Goal: Information Seeking & Learning: Learn about a topic

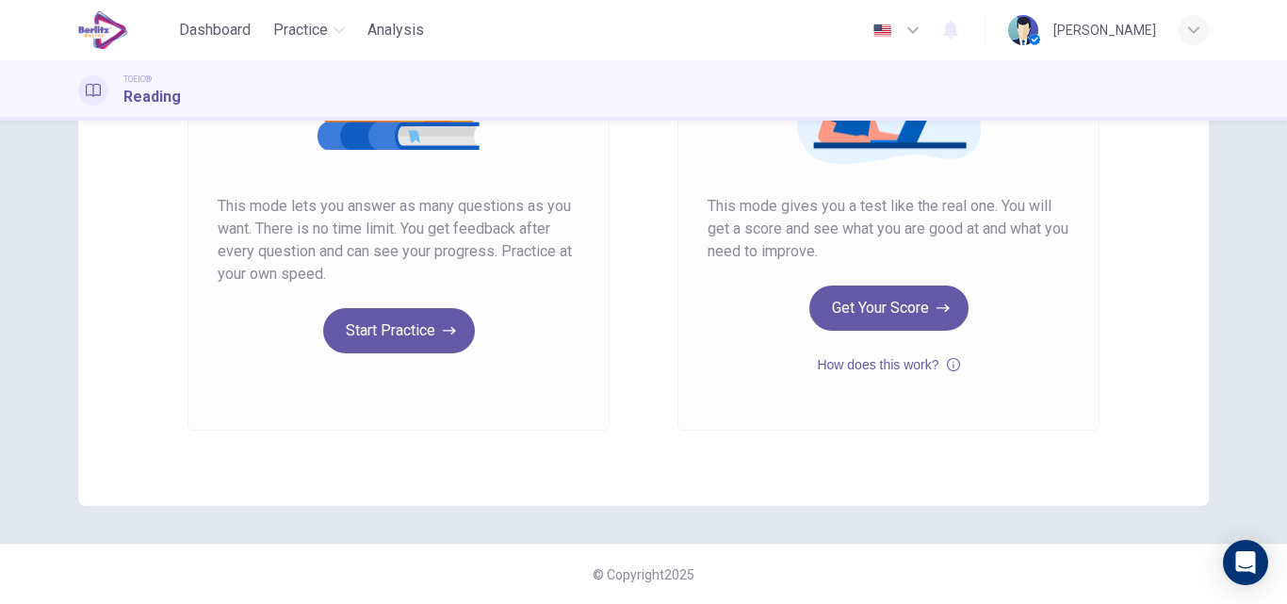
scroll to position [307, 0]
click at [382, 307] on div "Unlimited Practice This mode lets you answer as many questions as you want. The…" at bounding box center [399, 163] width 362 height 381
click at [382, 327] on button "Start Practice" at bounding box center [399, 330] width 152 height 45
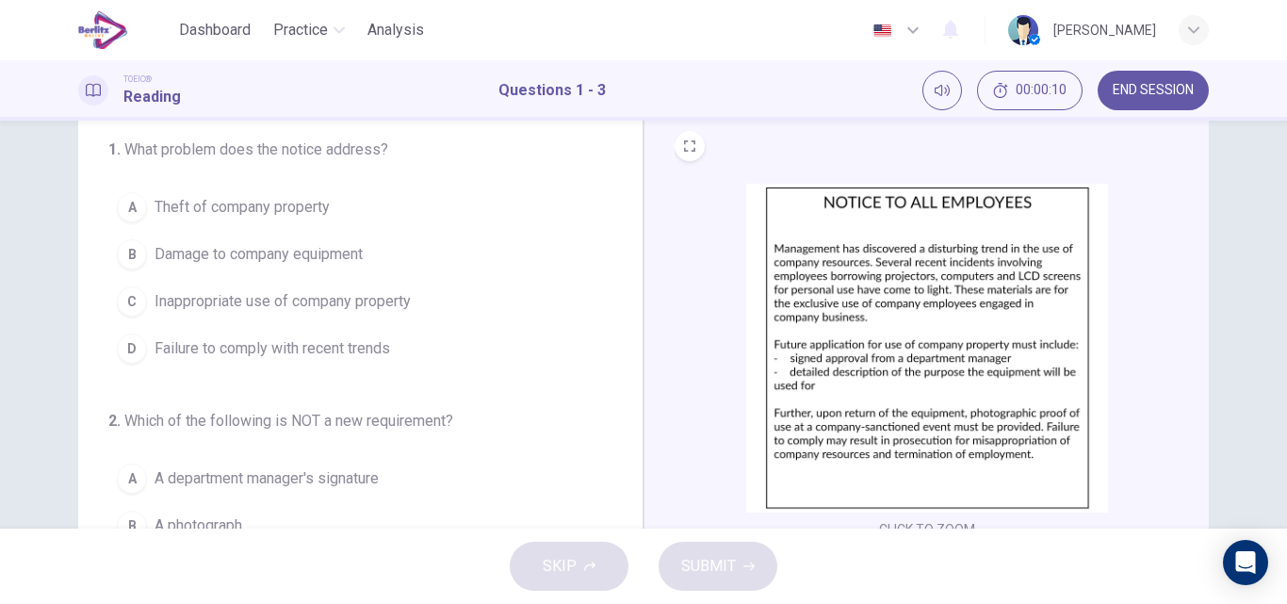
scroll to position [0, 0]
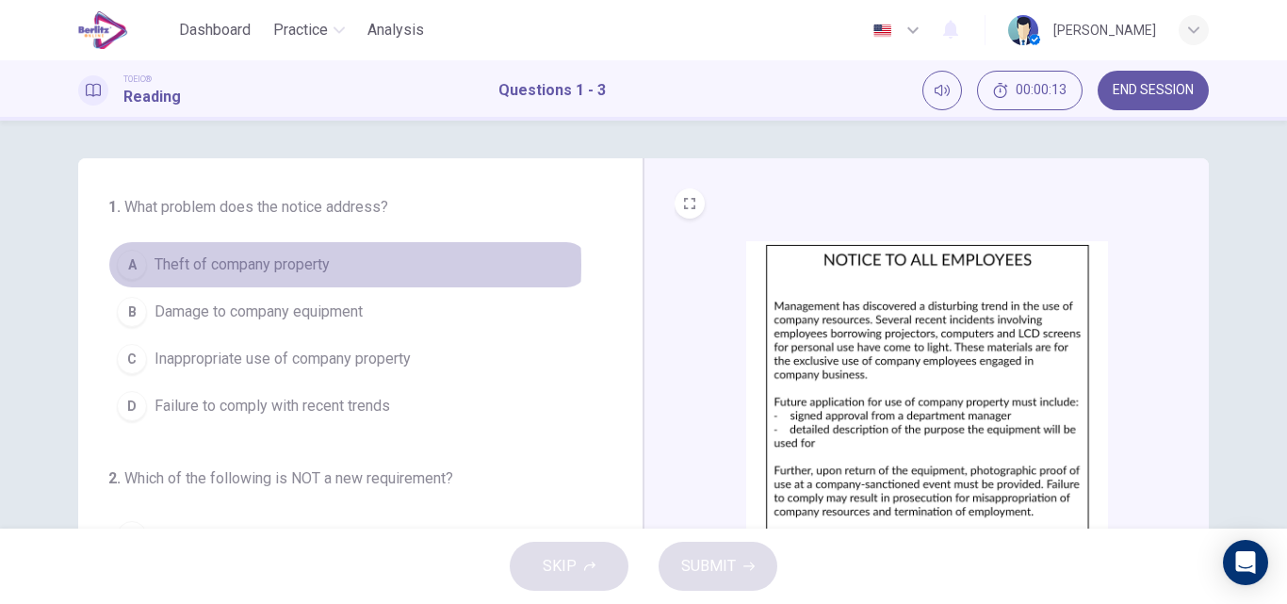
click at [222, 265] on span "Theft of company property" at bounding box center [242, 264] width 175 height 23
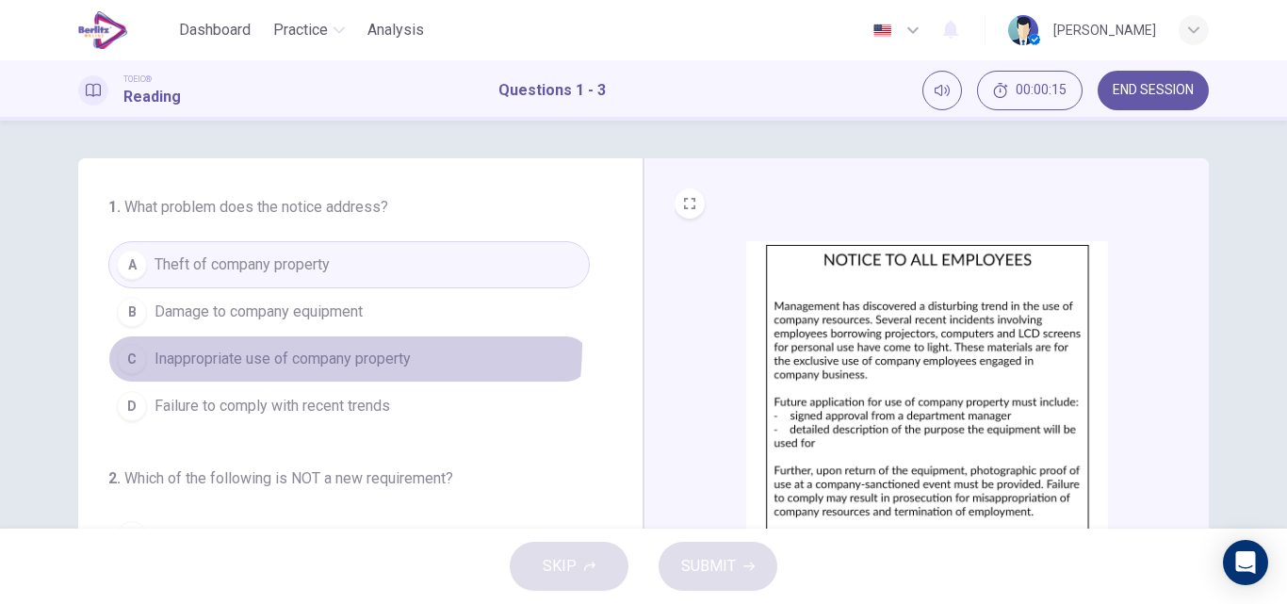
click at [250, 344] on button "C Inappropriate use of company property" at bounding box center [348, 358] width 481 height 47
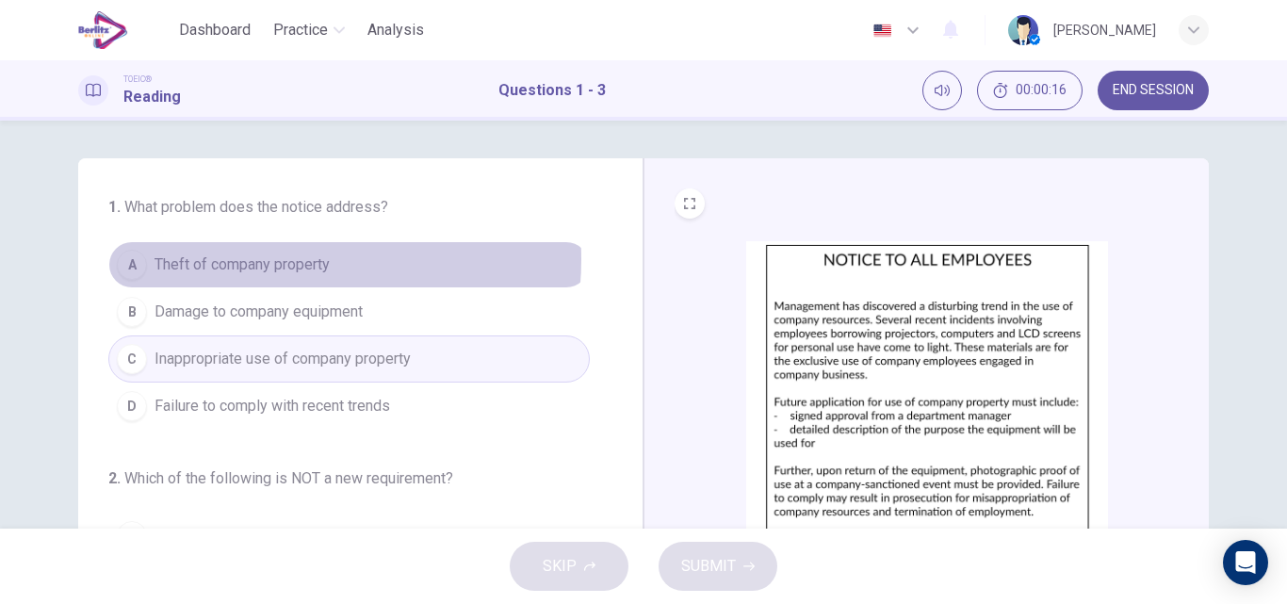
click at [263, 259] on span "Theft of company property" at bounding box center [242, 264] width 175 height 23
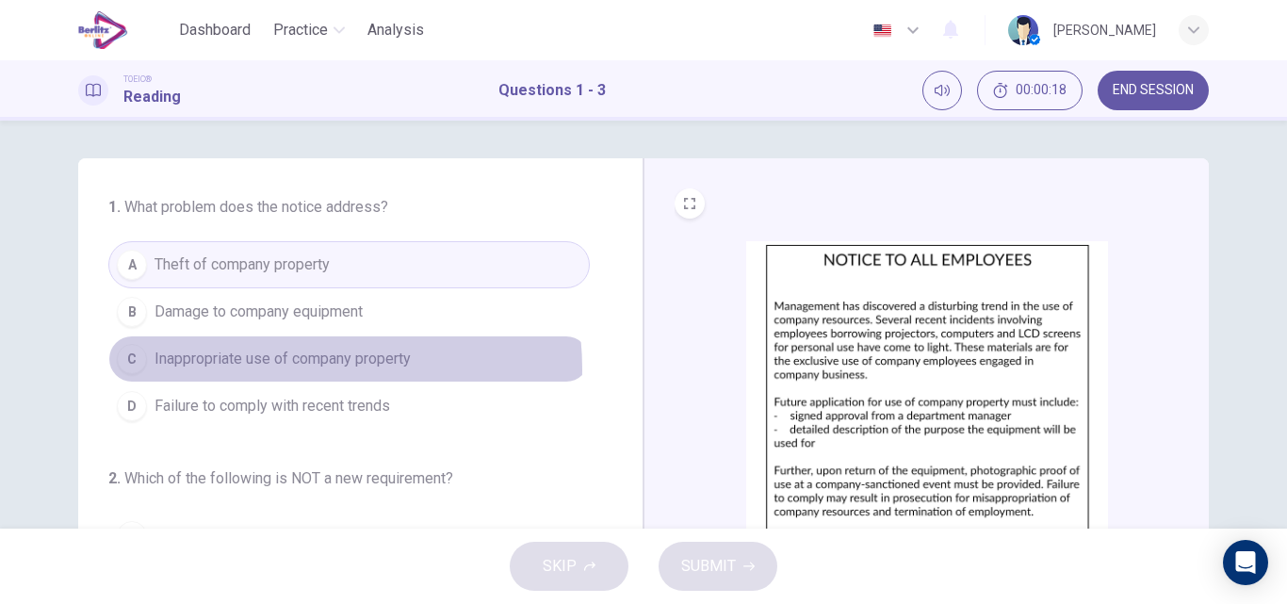
click at [272, 369] on span "Inappropriate use of company property" at bounding box center [283, 359] width 256 height 23
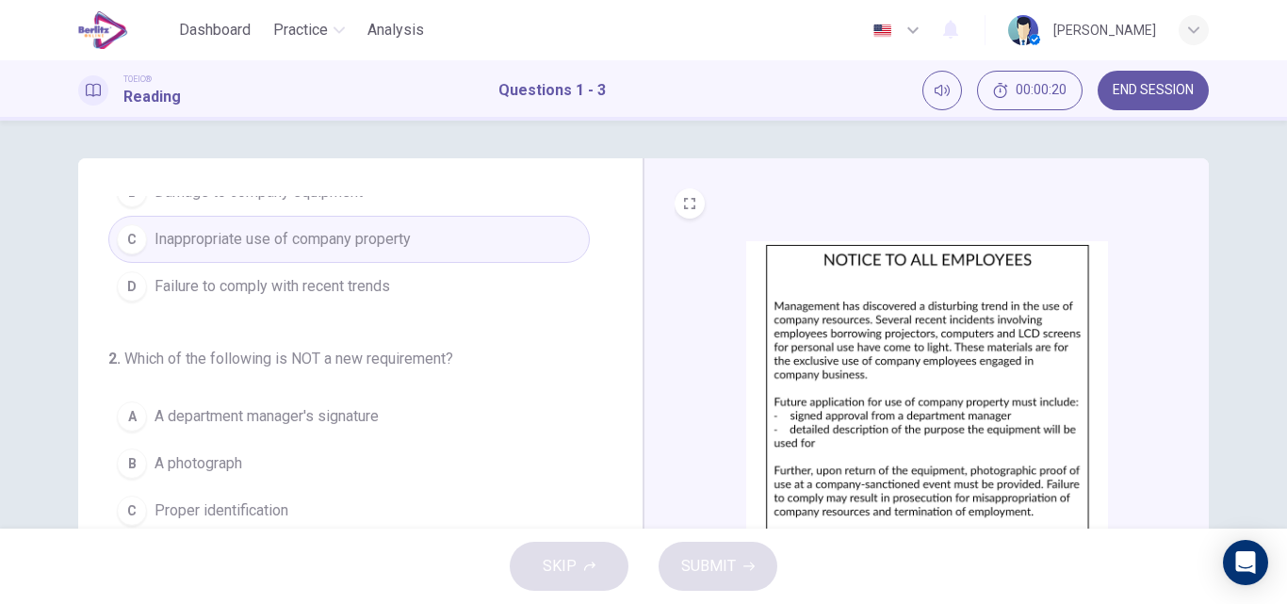
scroll to position [212, 0]
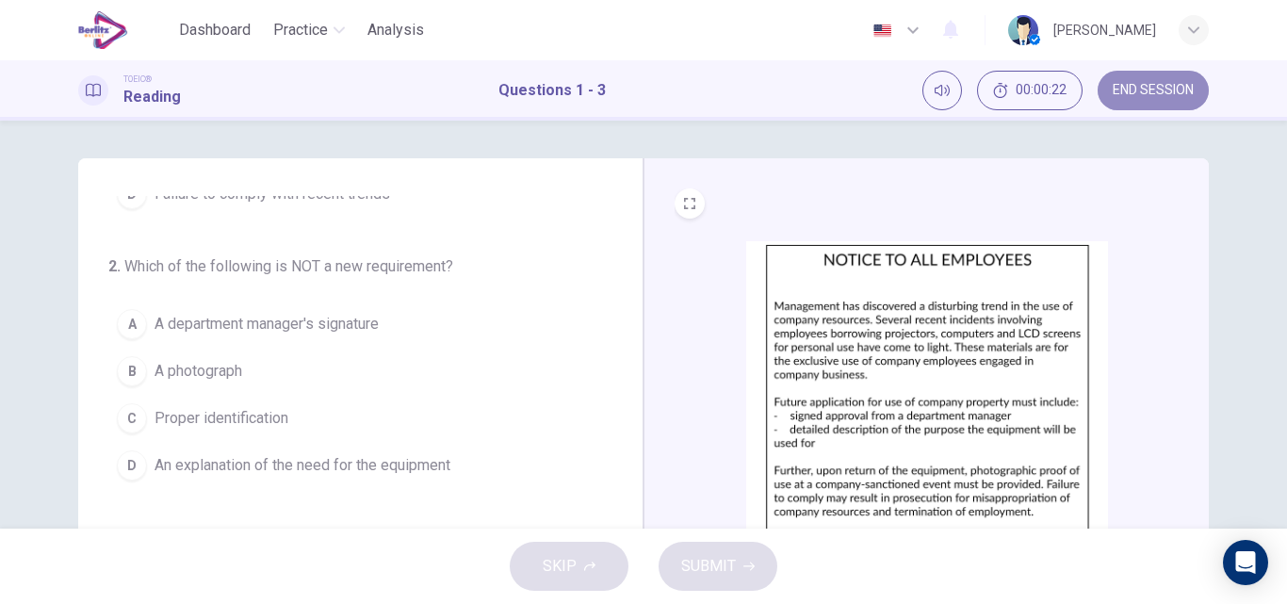
click at [1175, 88] on span "END SESSION" at bounding box center [1153, 90] width 81 height 15
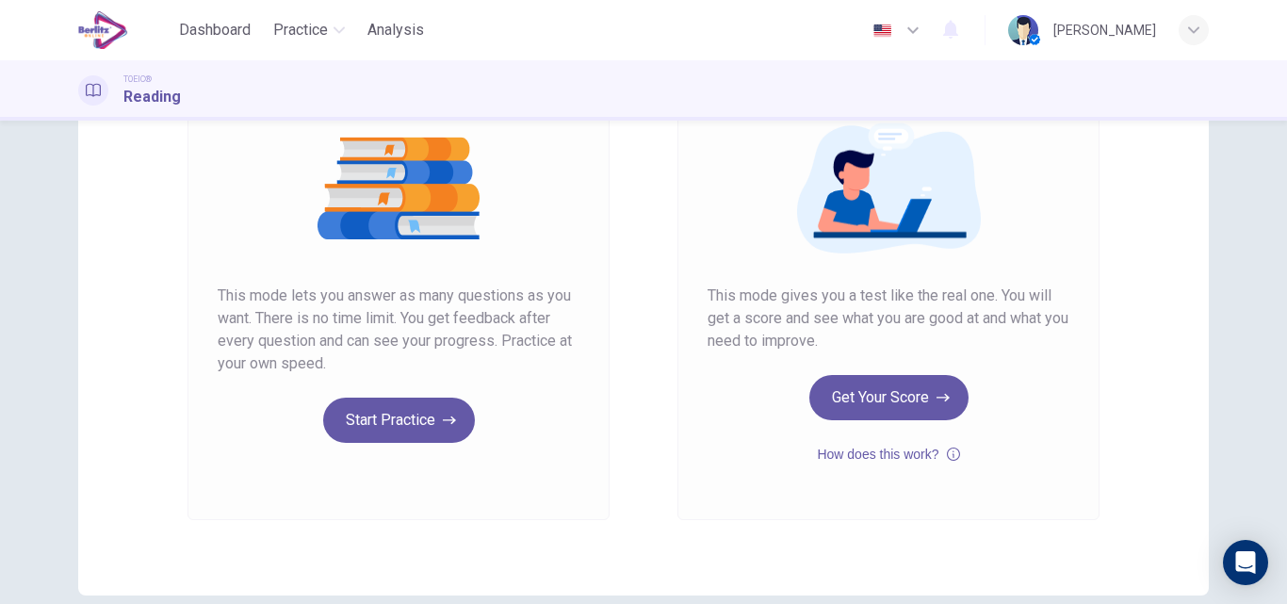
scroll to position [219, 0]
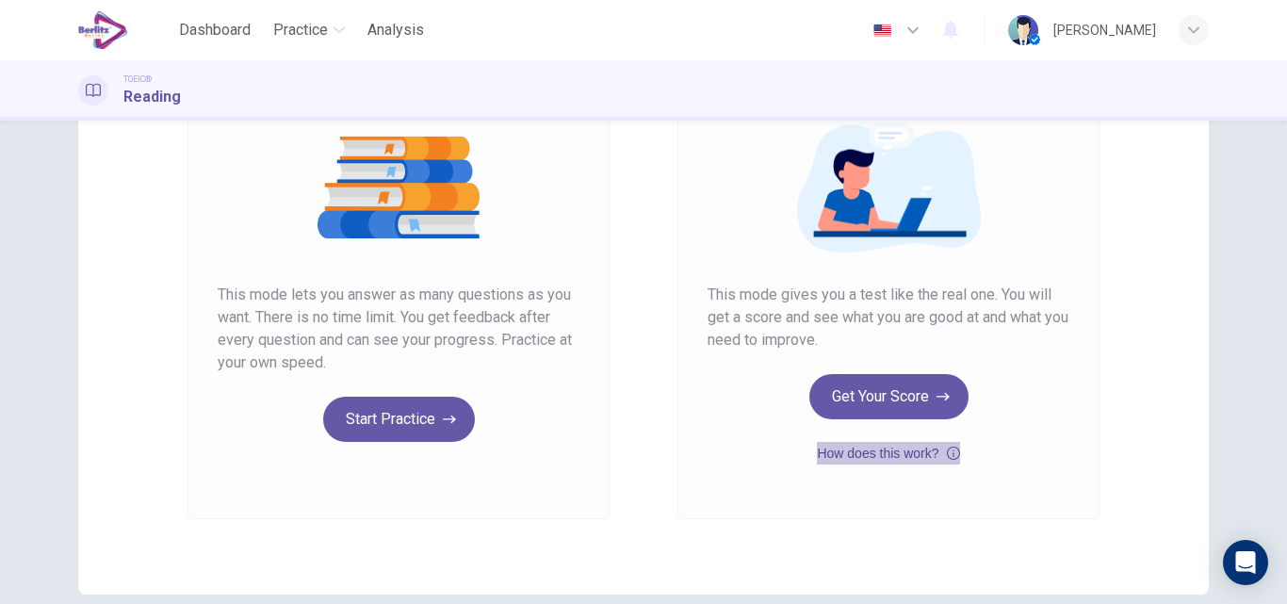
click at [854, 453] on button "How does this work?" at bounding box center [888, 453] width 142 height 23
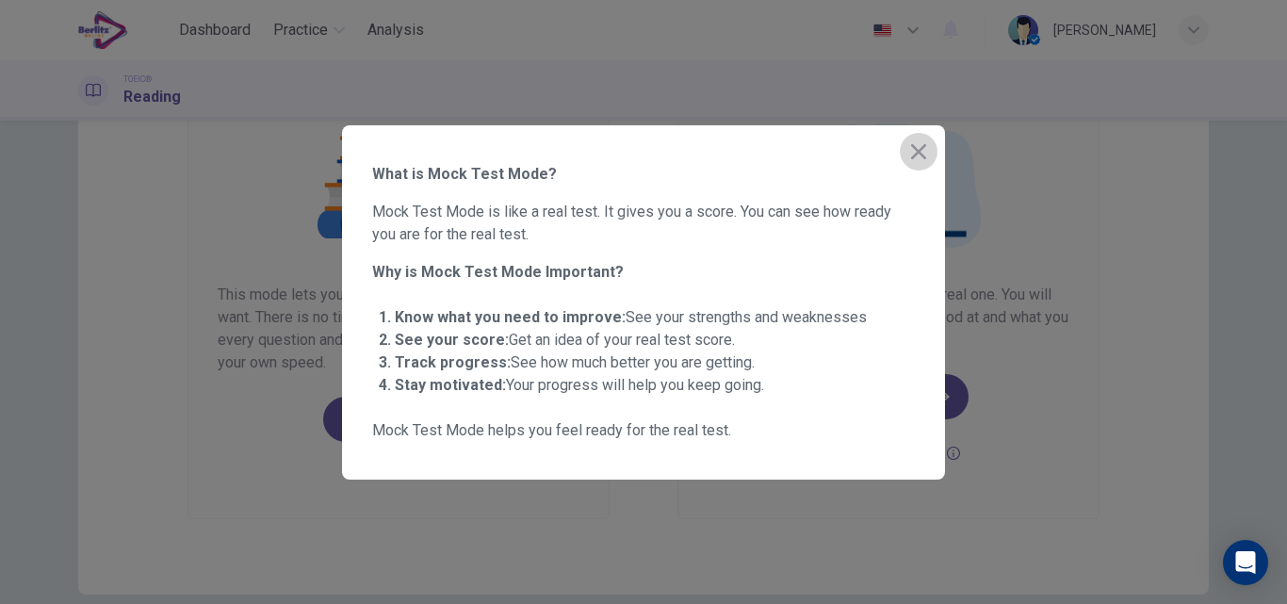
click at [914, 140] on icon "button" at bounding box center [918, 151] width 23 height 23
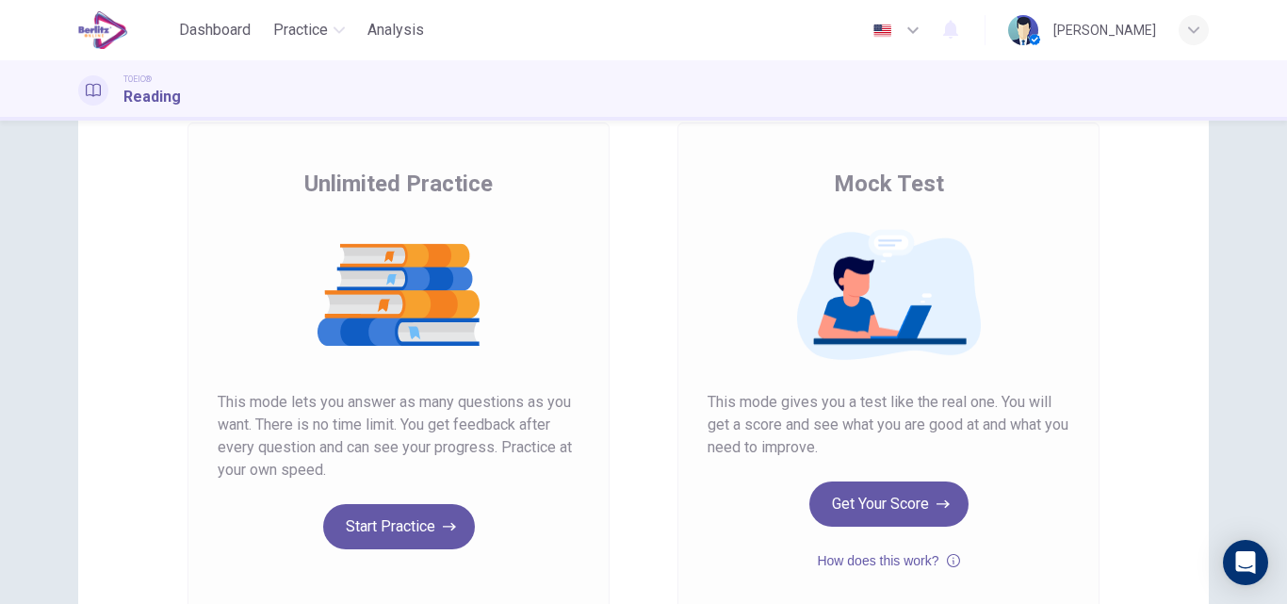
scroll to position [110, 0]
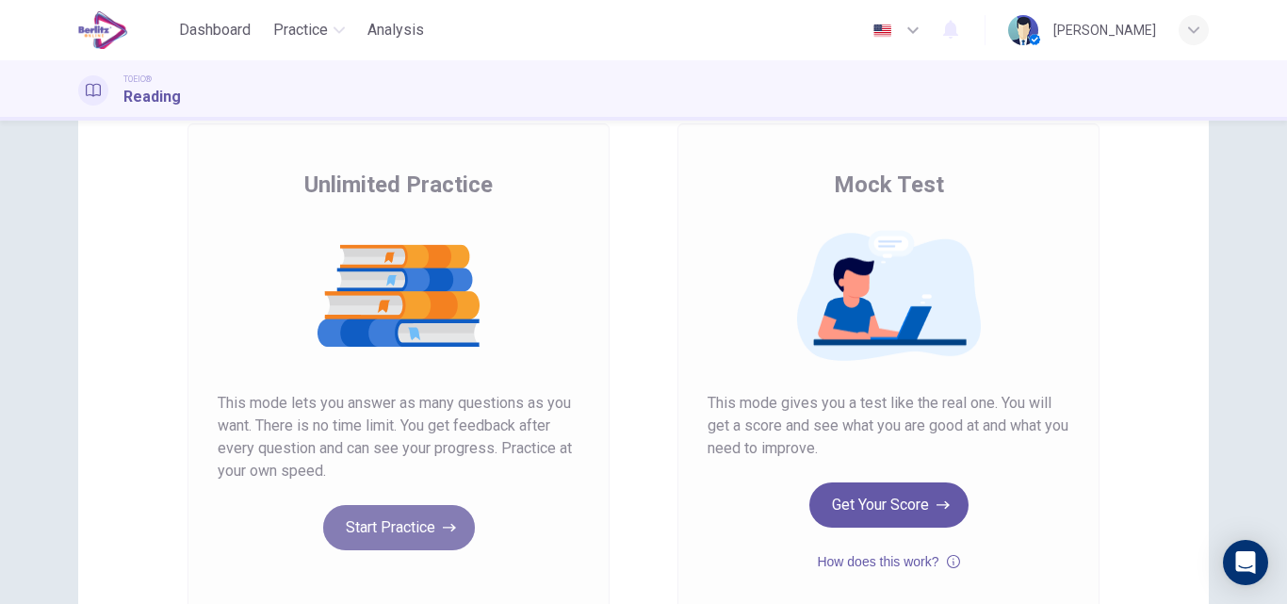
click at [412, 517] on button "Start Practice" at bounding box center [399, 527] width 152 height 45
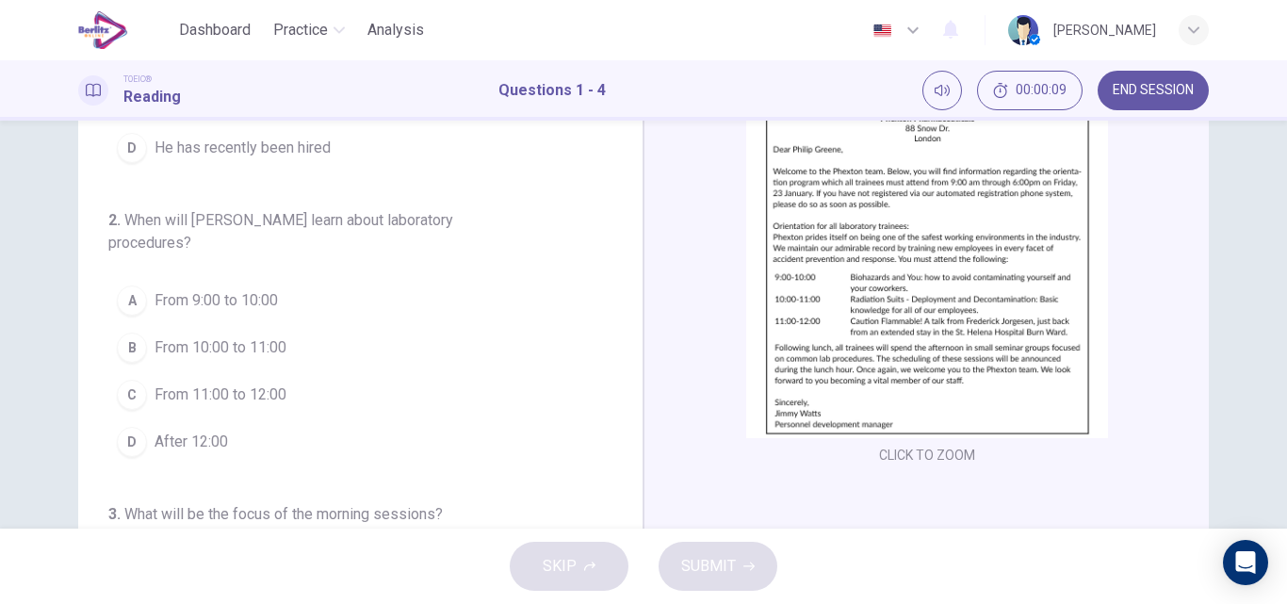
scroll to position [321, 0]
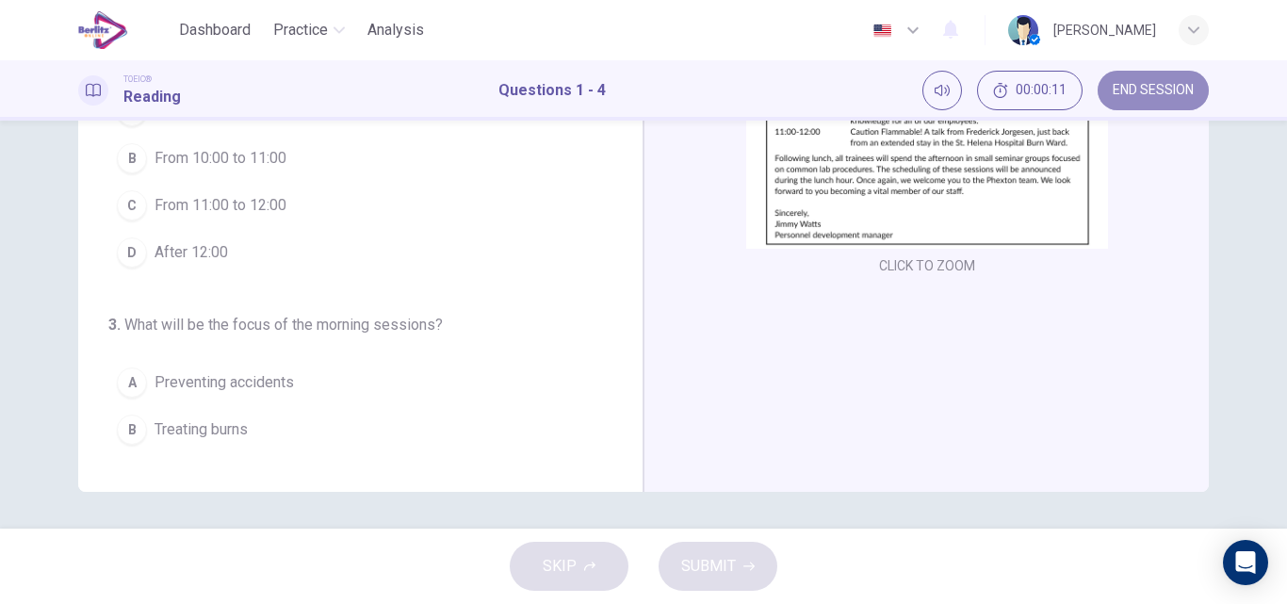
click at [1162, 81] on button "END SESSION" at bounding box center [1153, 91] width 111 height 40
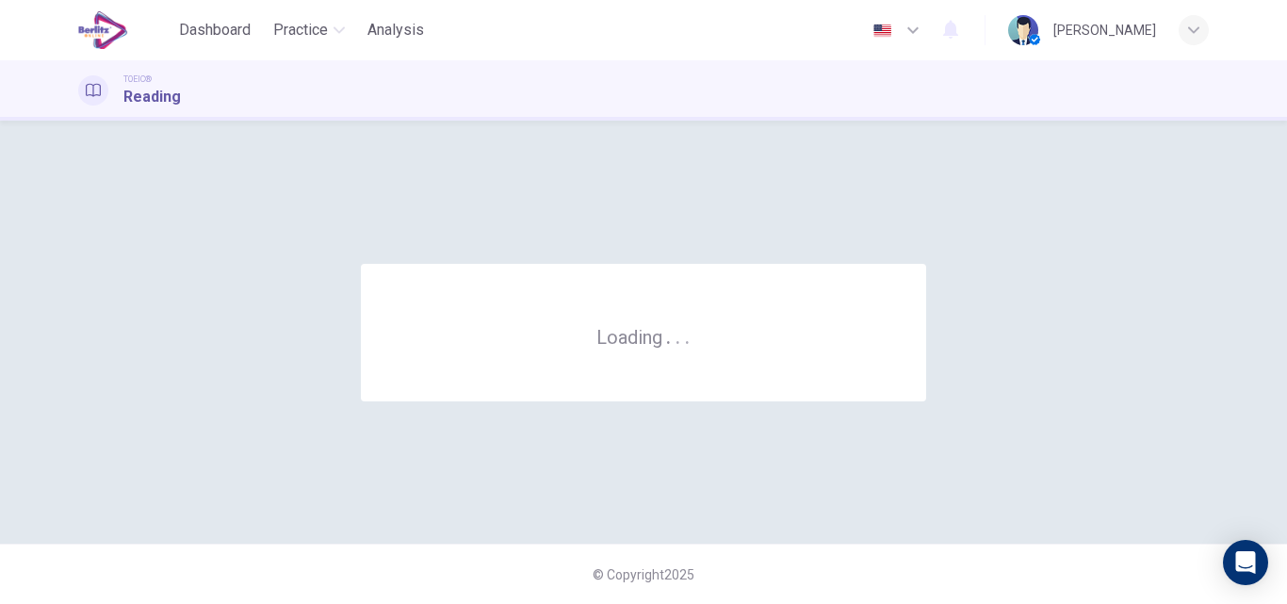
scroll to position [0, 0]
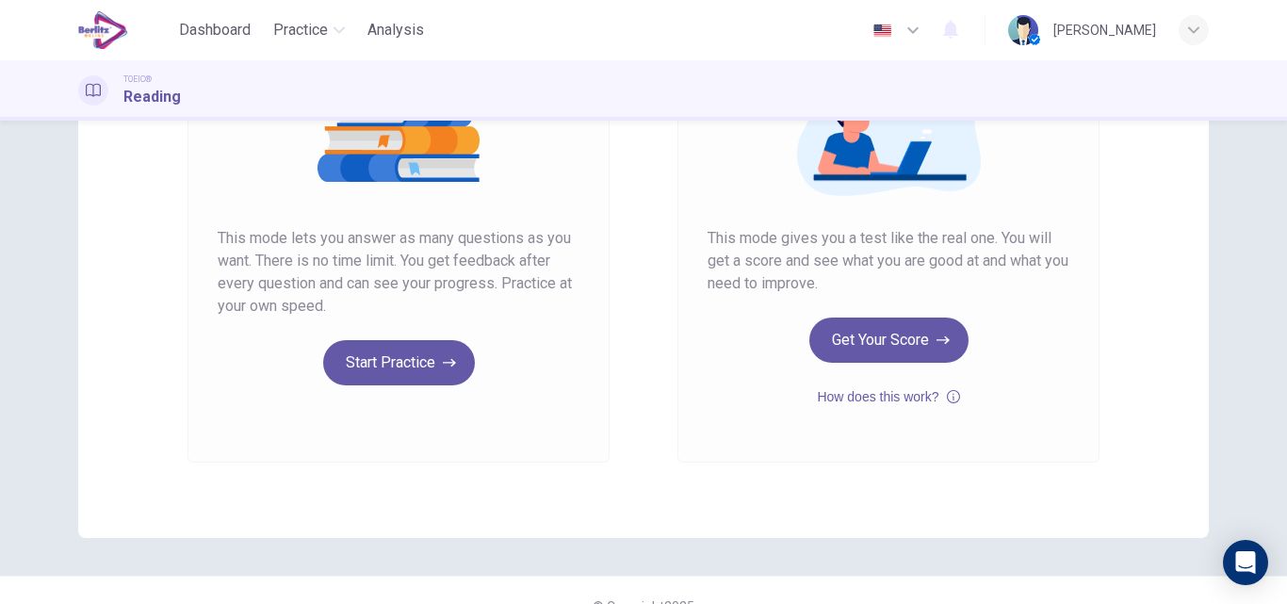
scroll to position [276, 0]
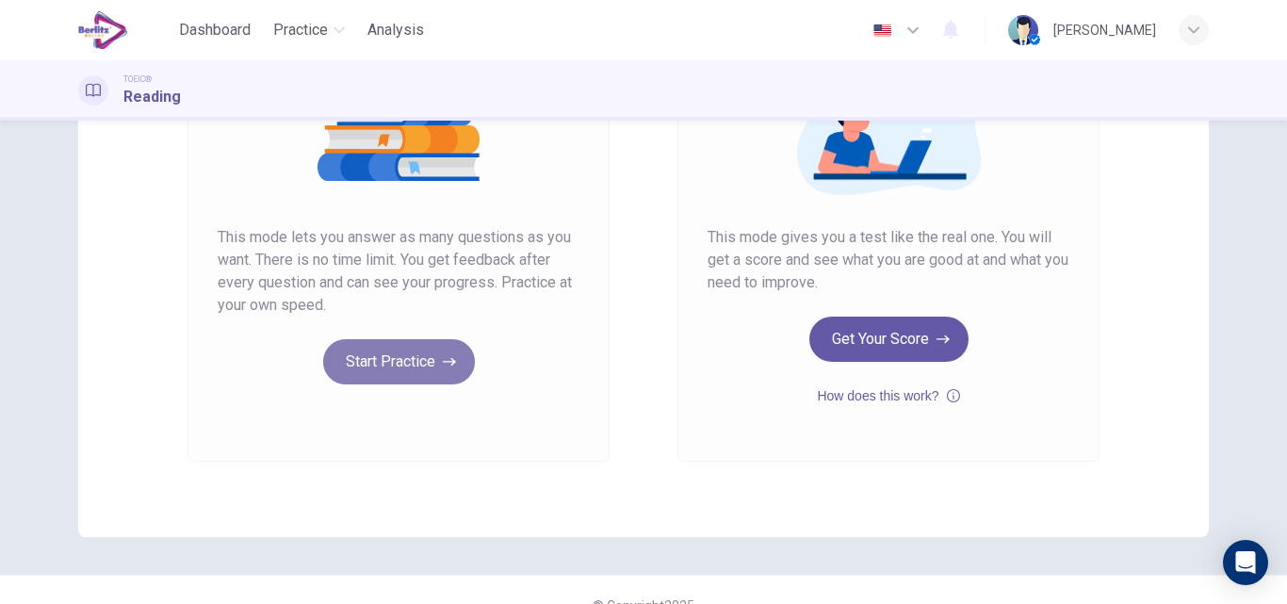
click at [417, 361] on button "Start Practice" at bounding box center [399, 361] width 152 height 45
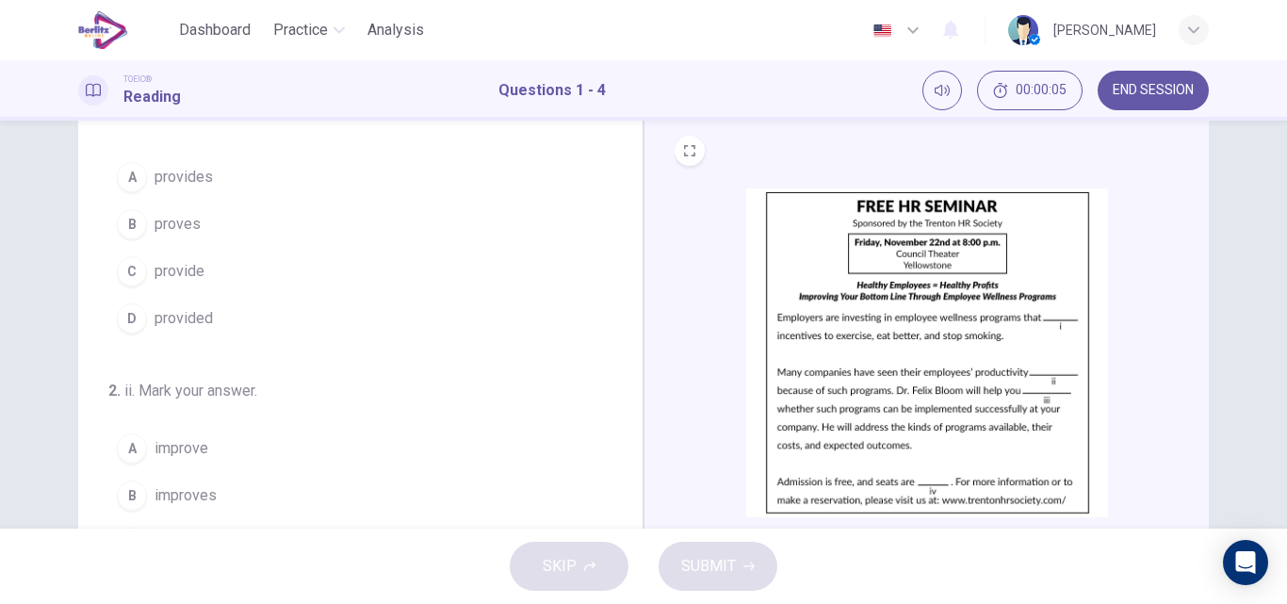
scroll to position [0, 0]
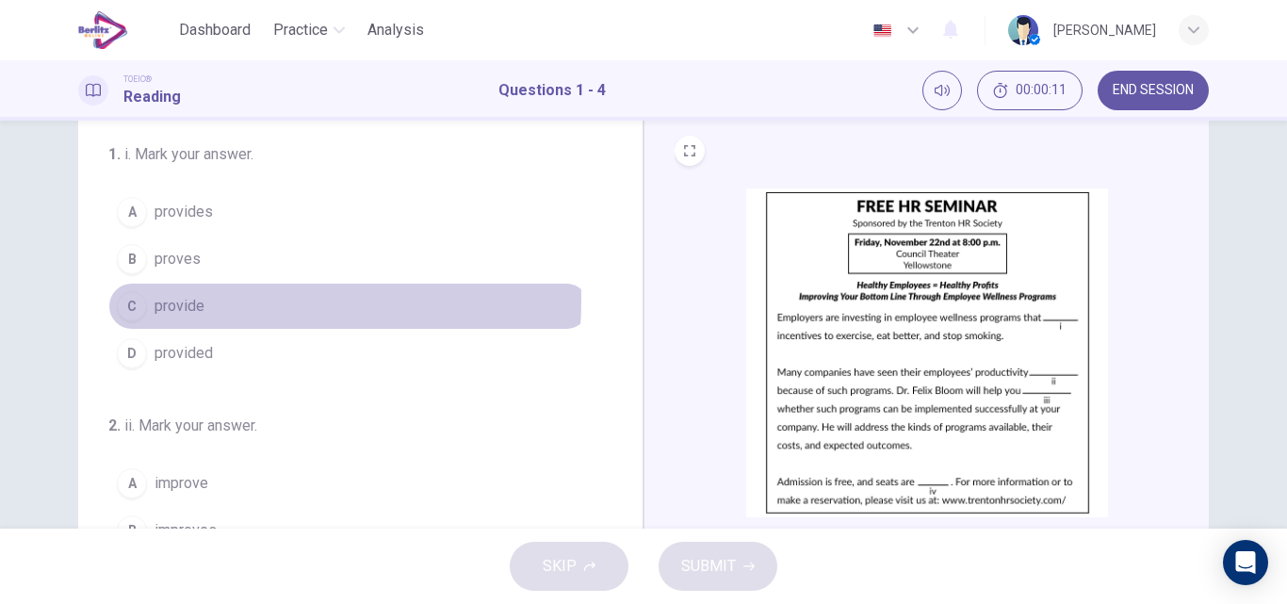
click at [167, 300] on span "provide" at bounding box center [180, 306] width 50 height 23
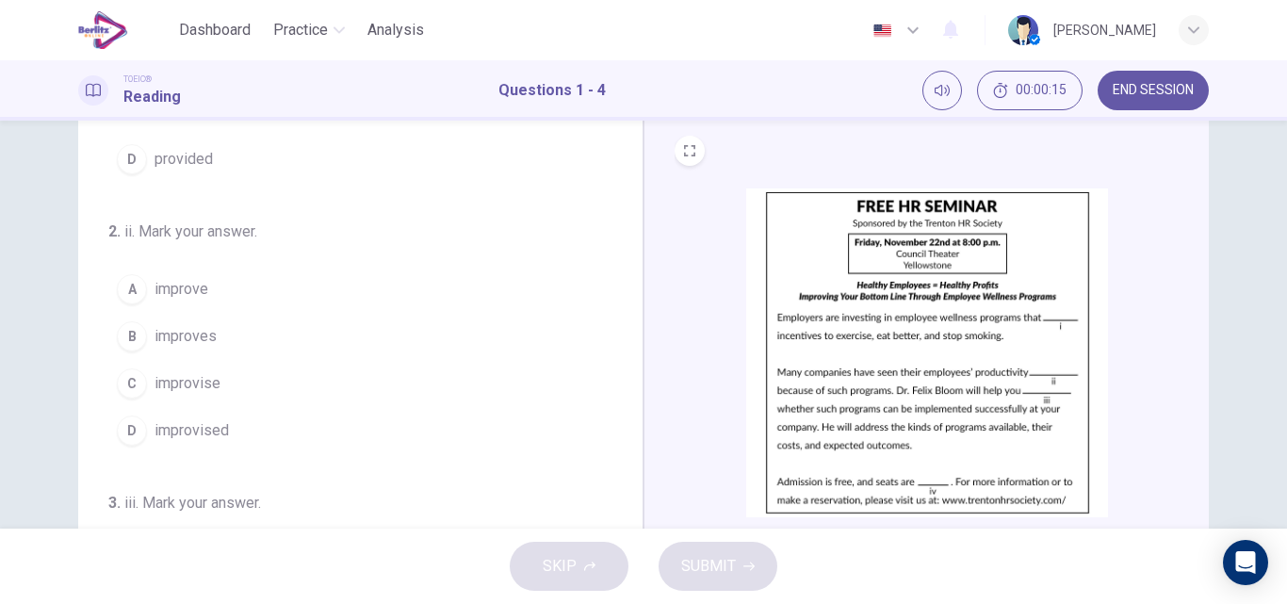
scroll to position [202, 0]
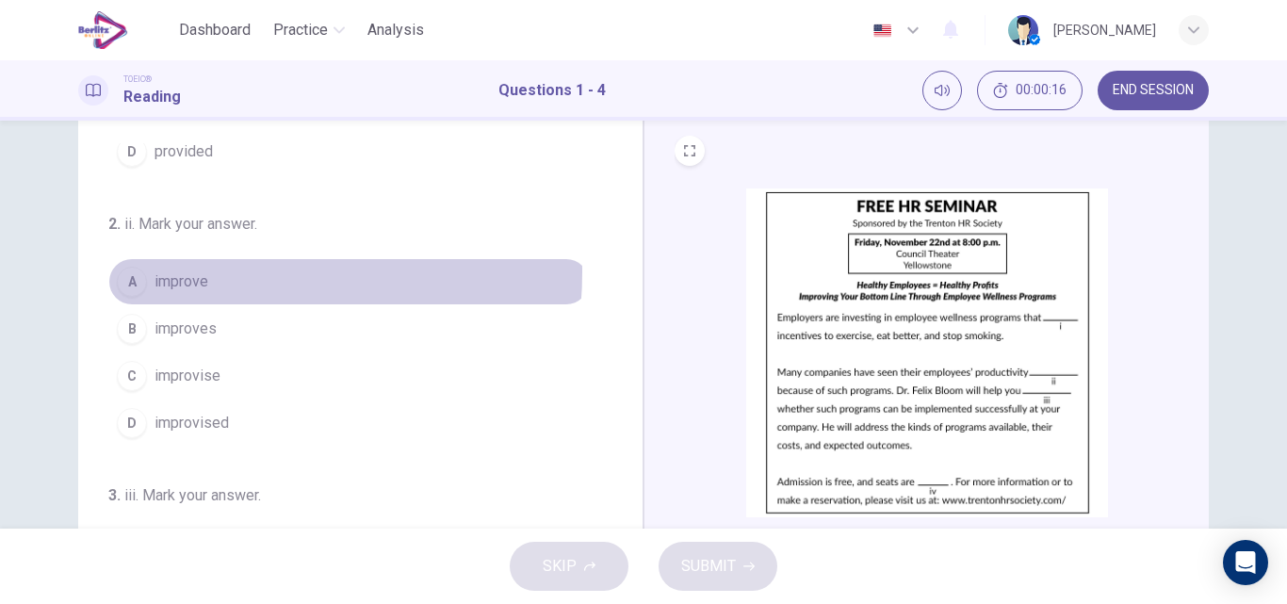
click at [177, 271] on span "improve" at bounding box center [182, 281] width 54 height 23
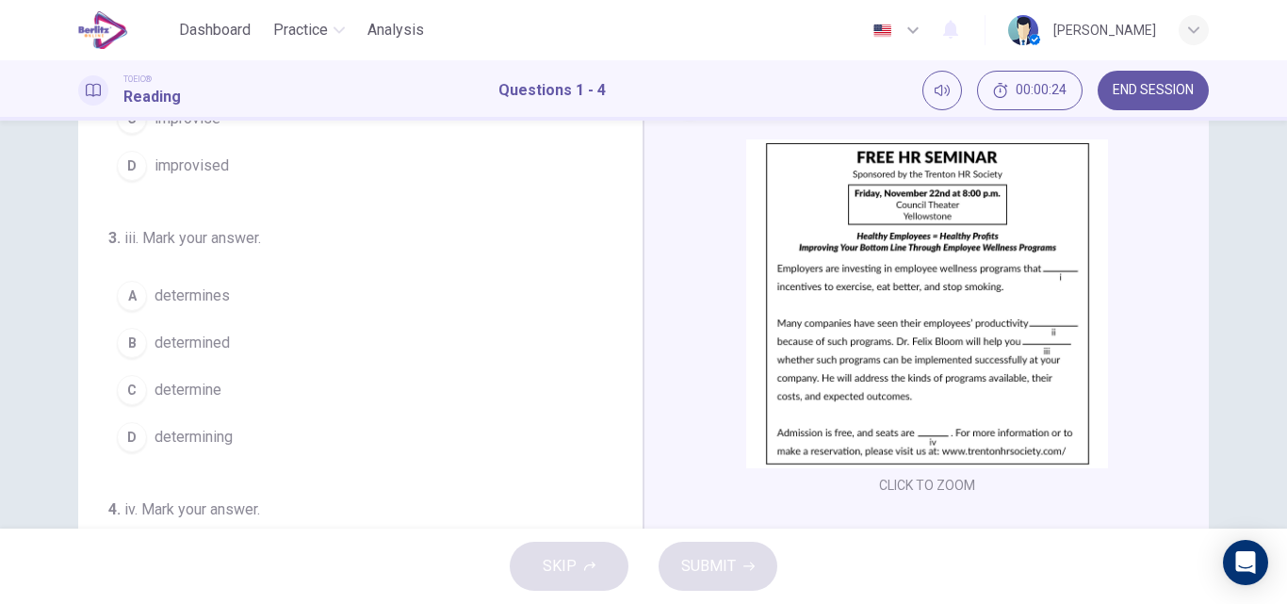
scroll to position [411, 0]
click at [192, 387] on span "determine" at bounding box center [188, 389] width 67 height 23
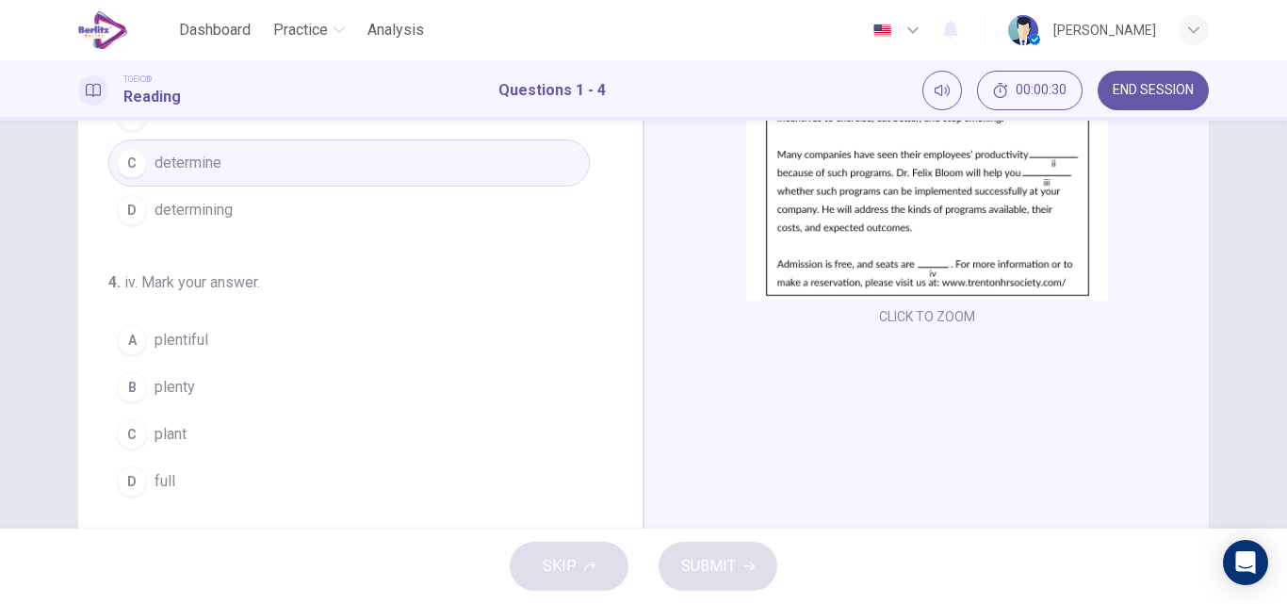
scroll to position [272, 0]
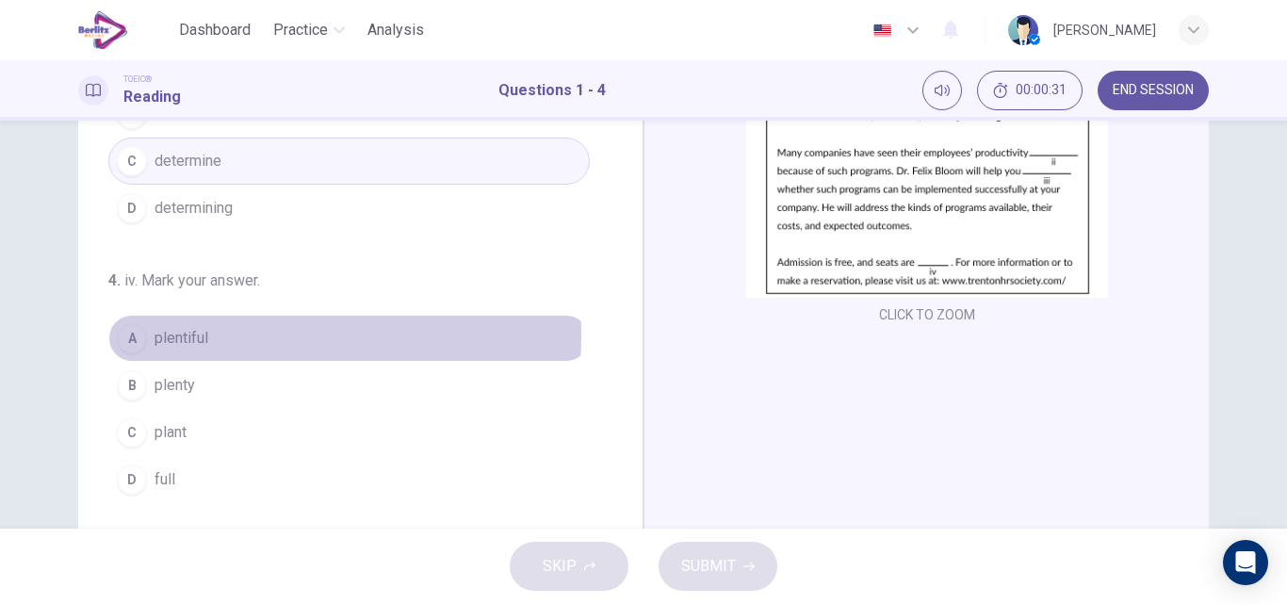
click at [196, 335] on span "plentiful" at bounding box center [182, 338] width 54 height 23
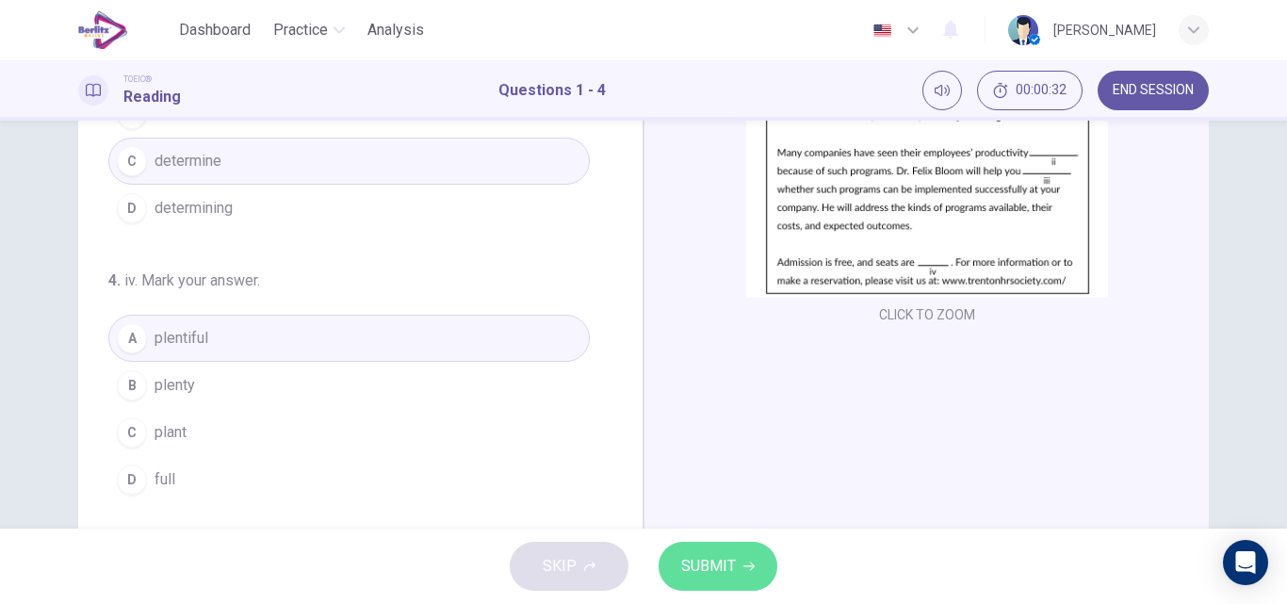
click at [701, 559] on span "SUBMIT" at bounding box center [708, 566] width 55 height 26
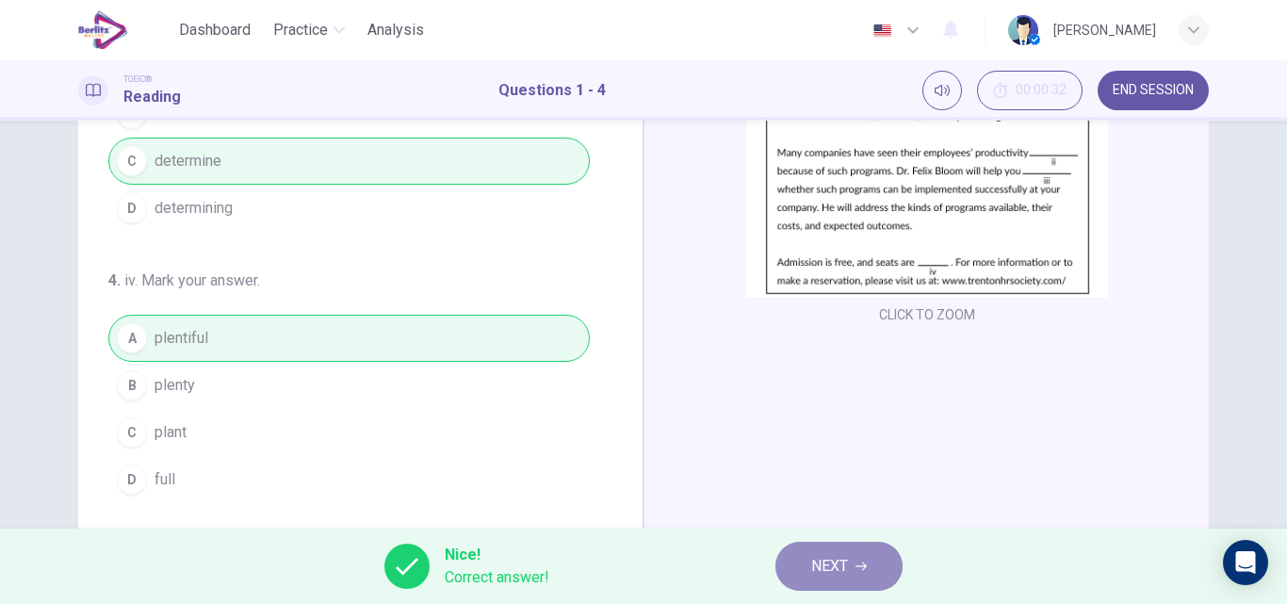
click at [838, 568] on span "NEXT" at bounding box center [829, 566] width 37 height 26
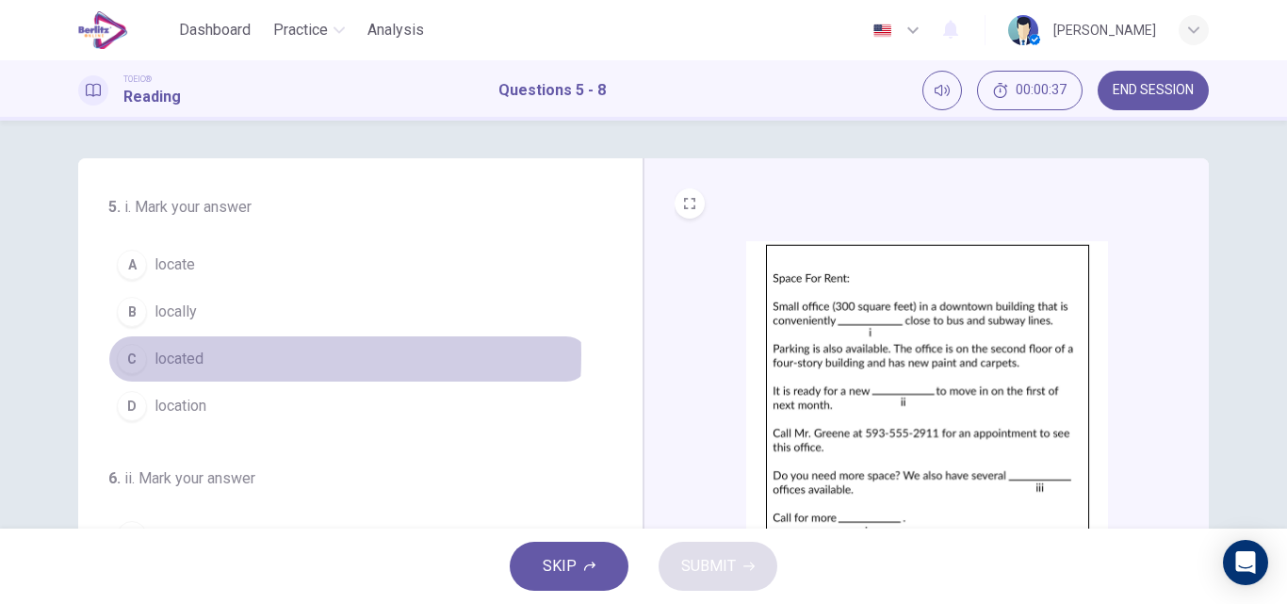
click at [176, 355] on span "located" at bounding box center [179, 359] width 49 height 23
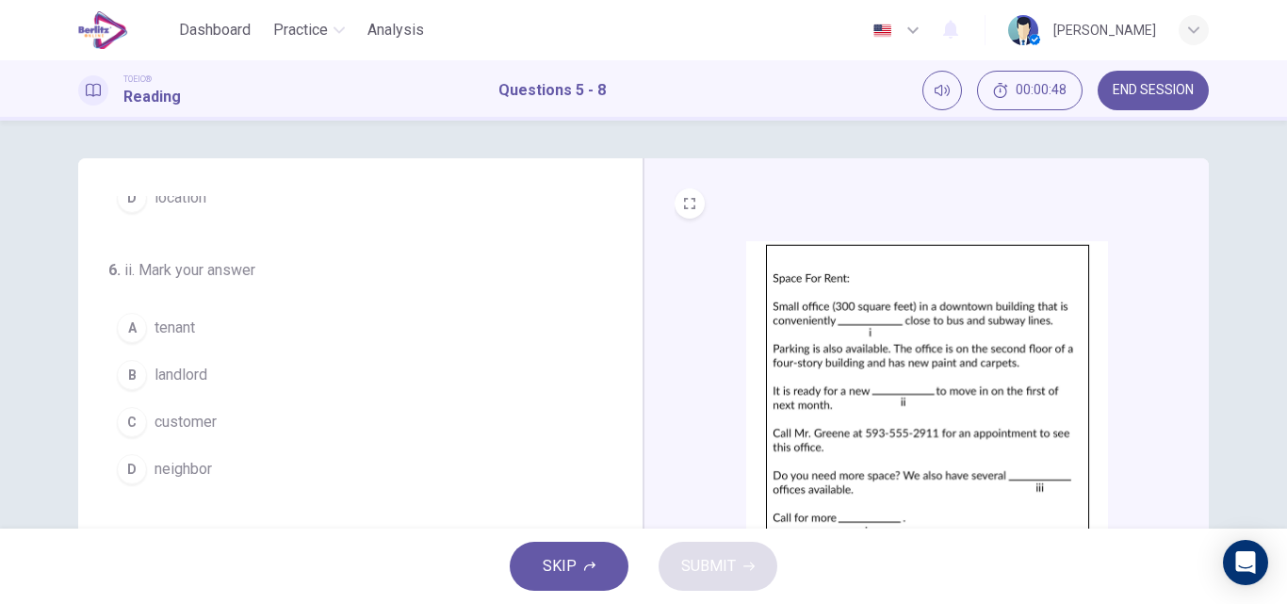
scroll to position [210, 0]
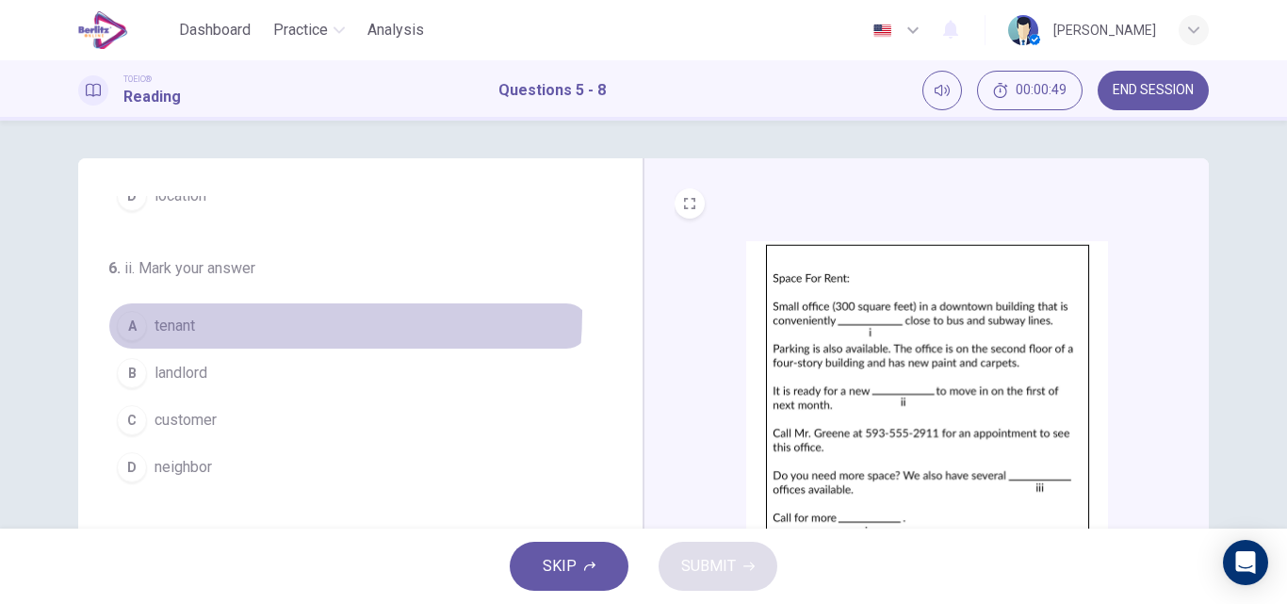
click at [177, 312] on button "A tenant" at bounding box center [348, 325] width 481 height 47
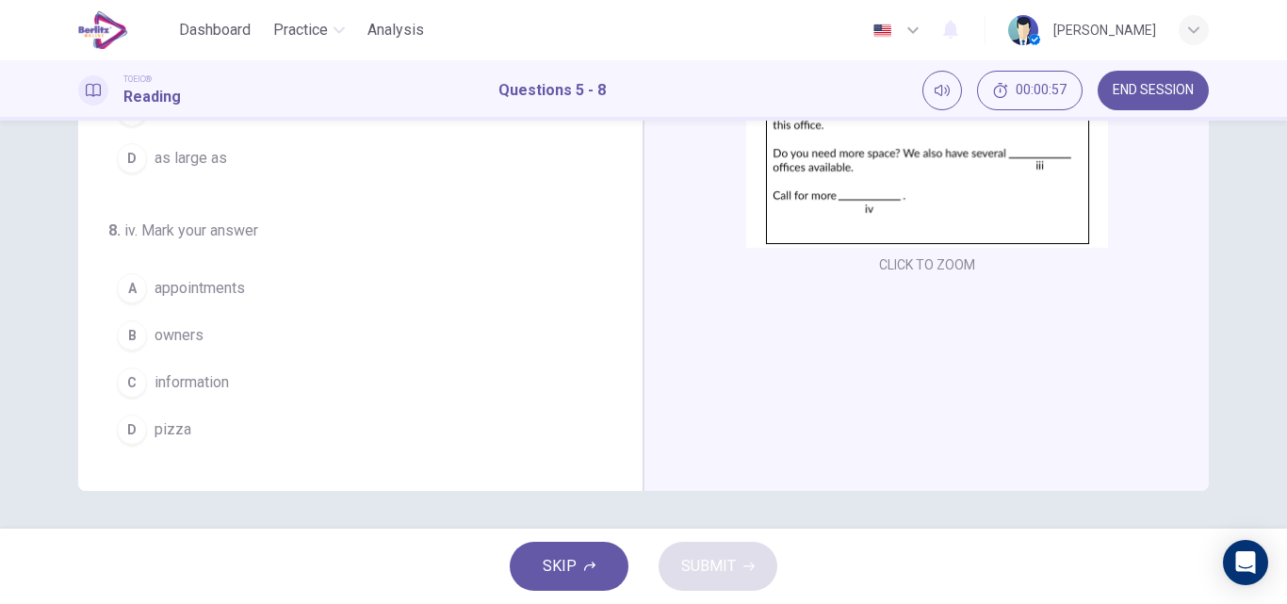
scroll to position [321, 0]
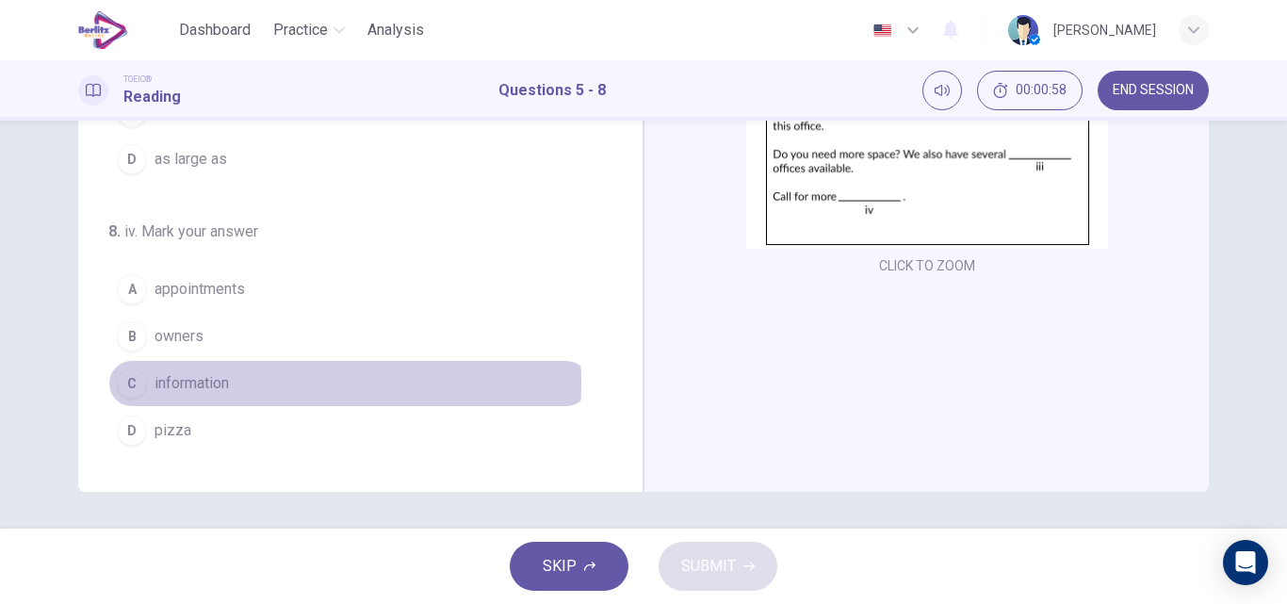
click at [197, 383] on span "information" at bounding box center [192, 383] width 74 height 23
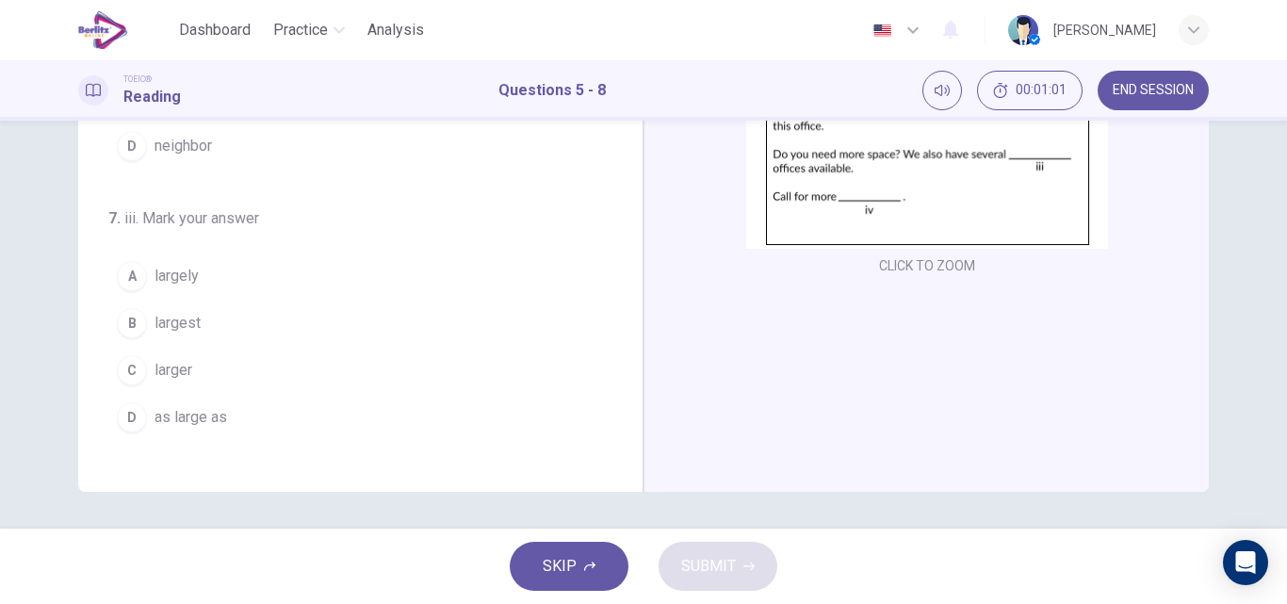
scroll to position [209, 0]
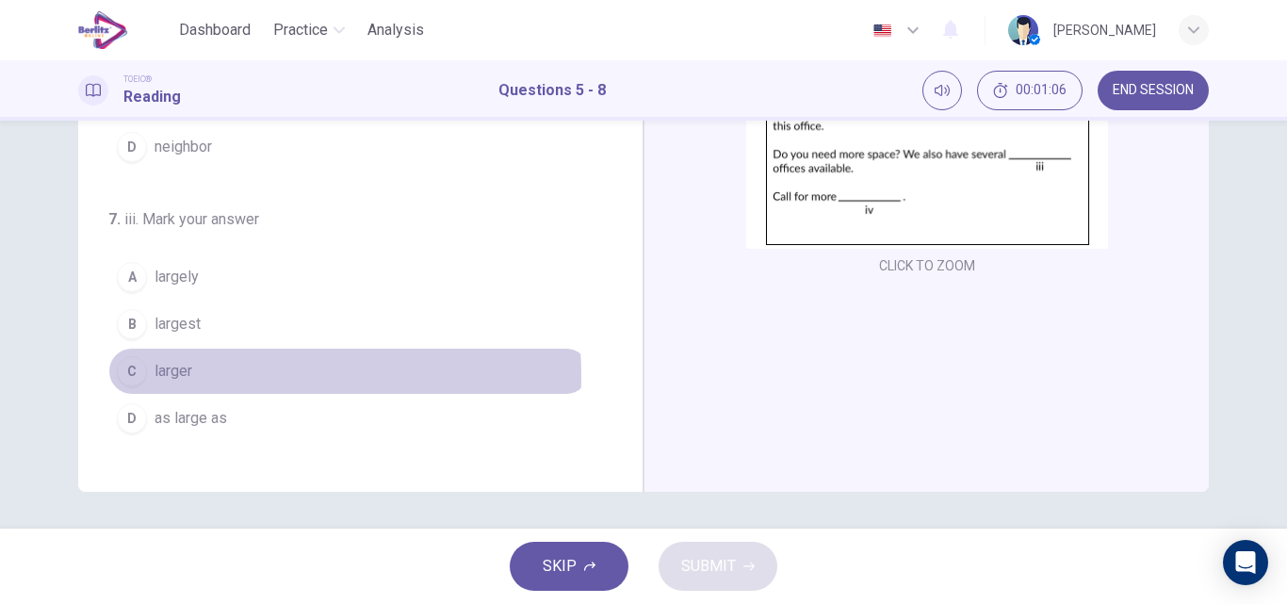
click at [180, 376] on span "larger" at bounding box center [174, 371] width 38 height 23
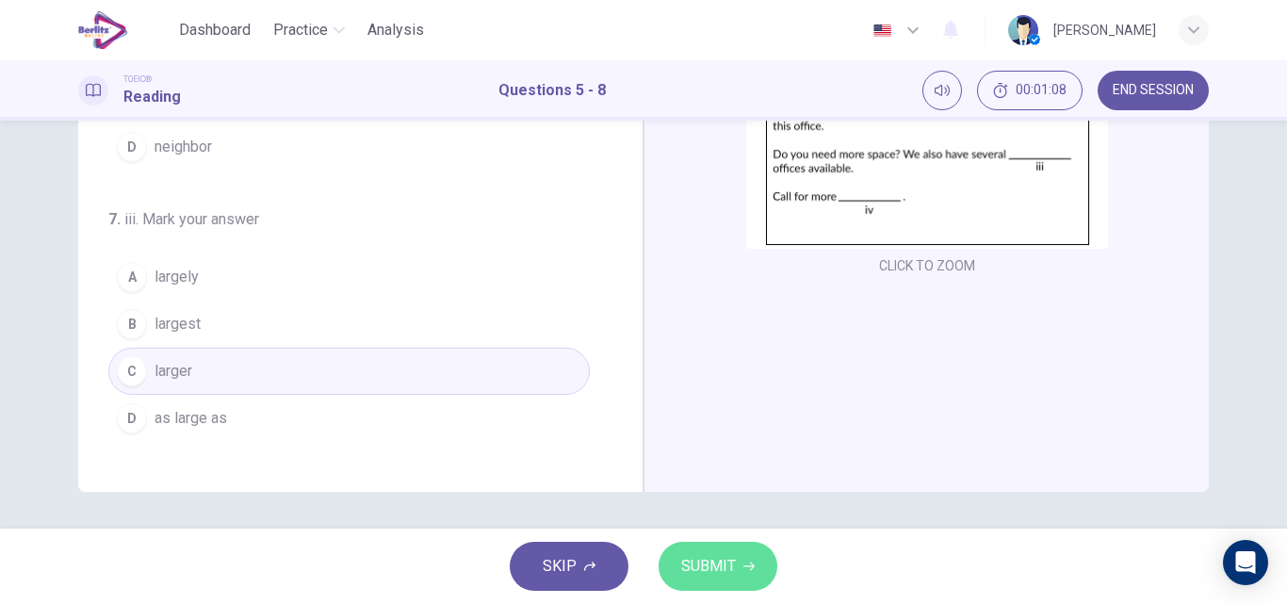
click at [698, 566] on span "SUBMIT" at bounding box center [708, 566] width 55 height 26
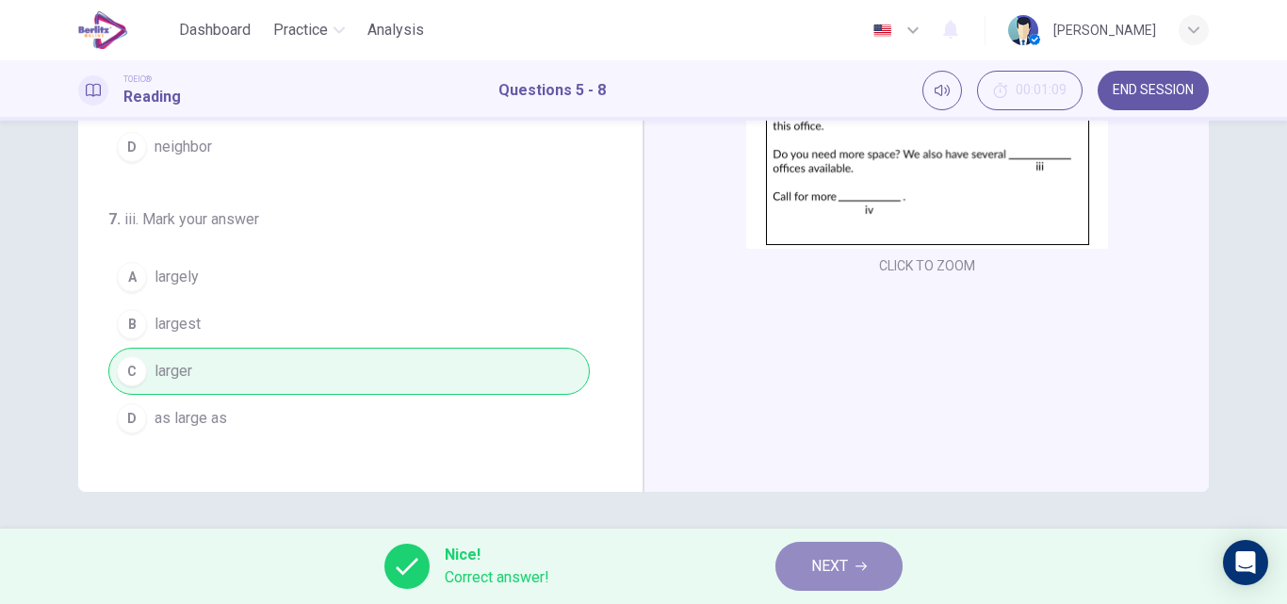
click at [805, 564] on button "NEXT" at bounding box center [838, 566] width 127 height 49
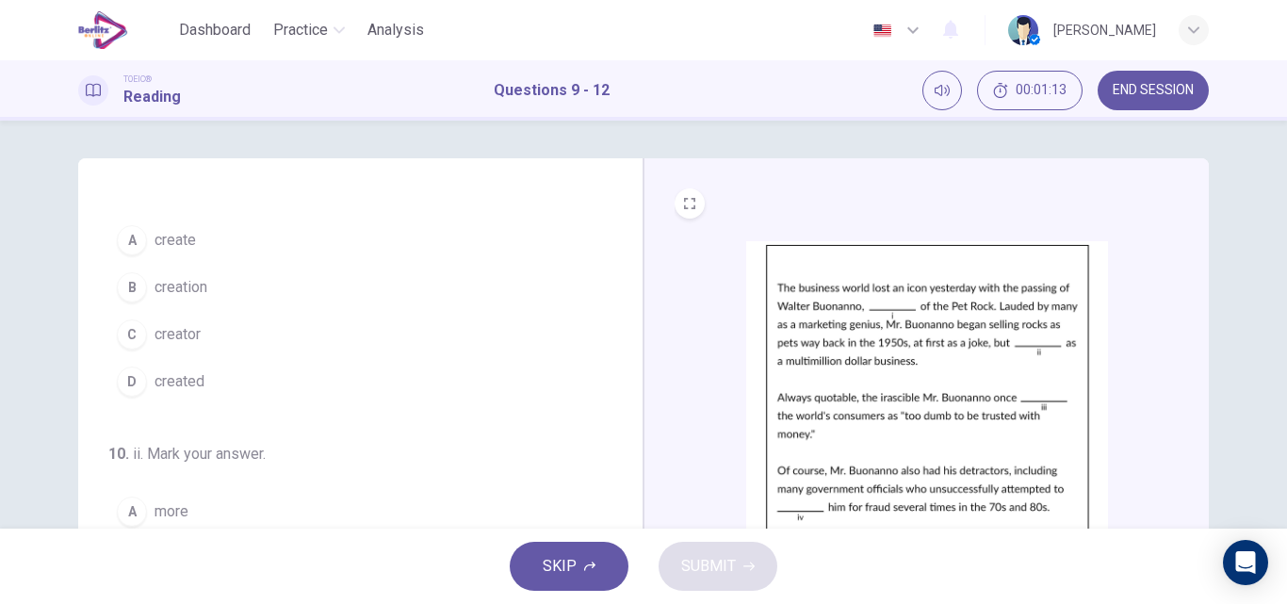
scroll to position [25, 0]
click at [1171, 94] on span "END SESSION" at bounding box center [1153, 90] width 81 height 15
